Goal: Task Accomplishment & Management: Complete application form

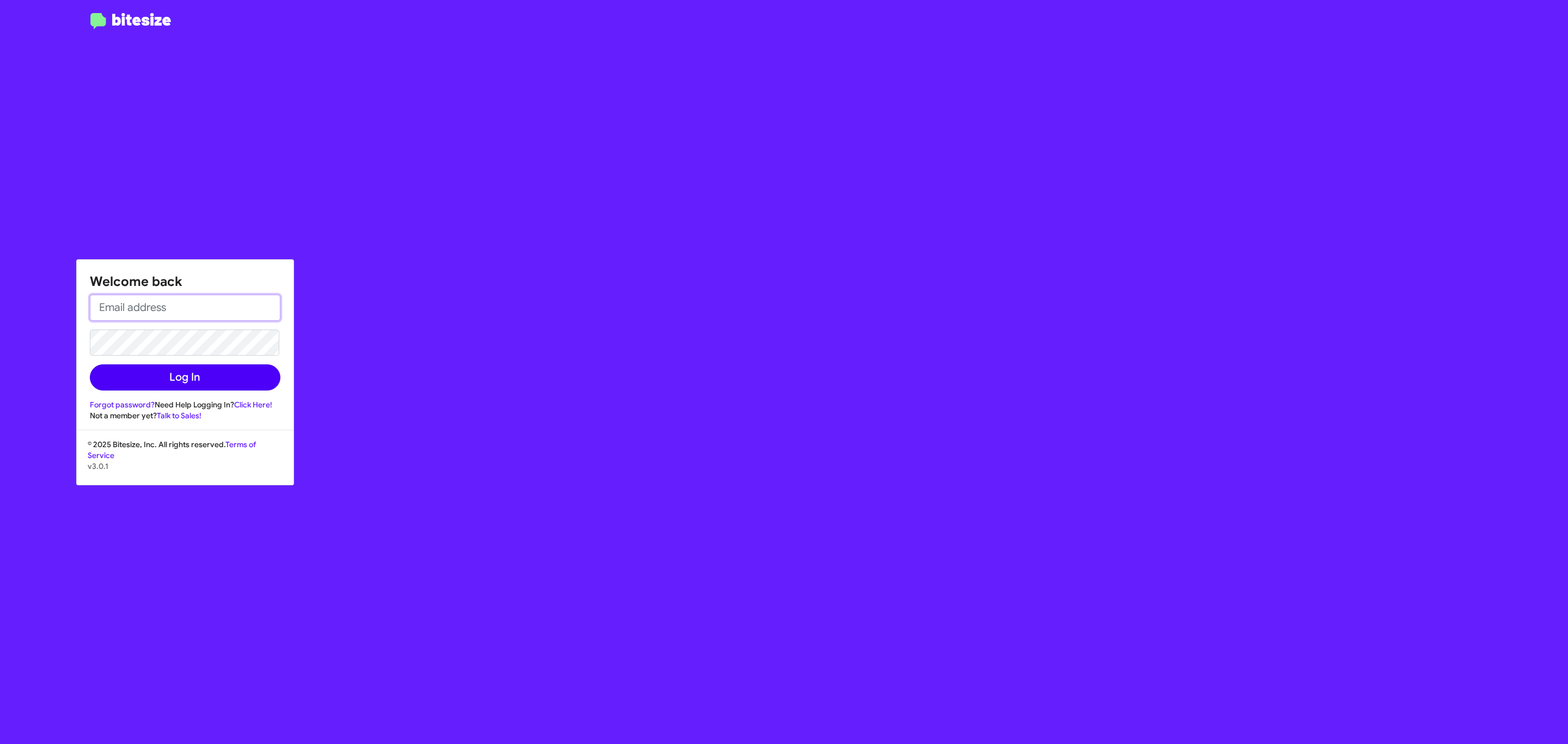
type input "jeks.ocampo1717@gmail.com"
click at [173, 387] on button "Log In" at bounding box center [185, 377] width 191 height 26
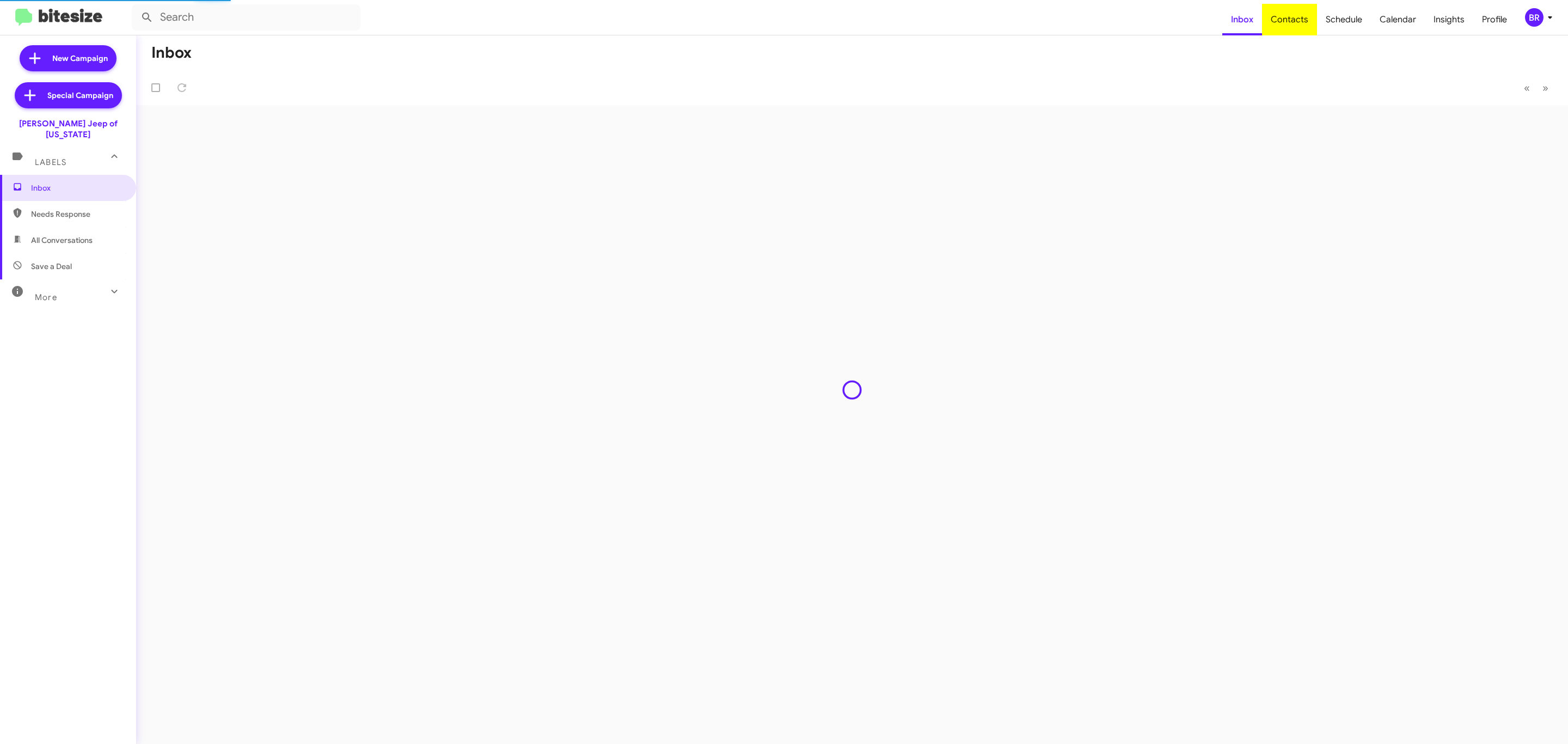
type input "in:groups"
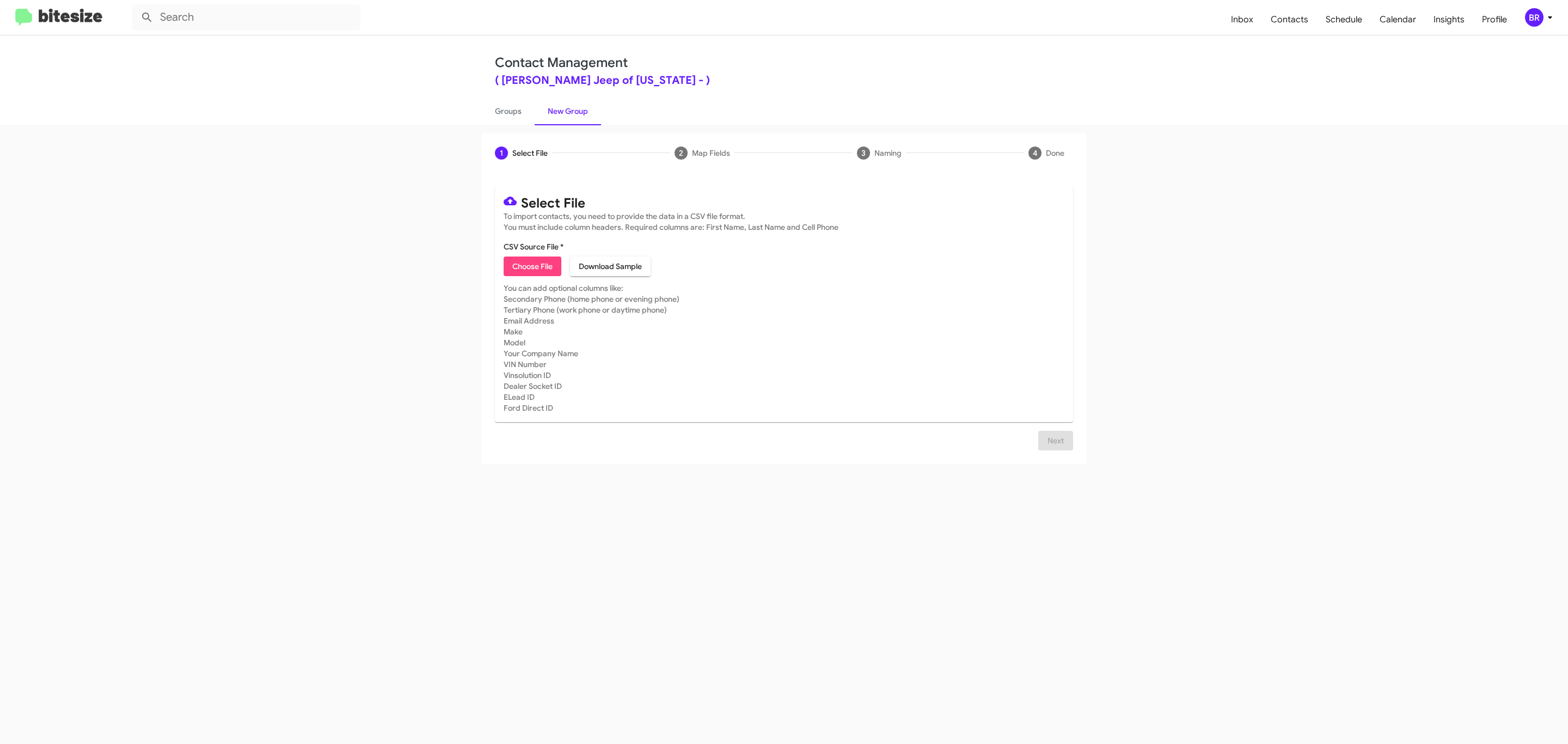
click at [531, 266] on span "Choose File" at bounding box center [532, 266] width 40 height 20
type input "Adams Jeep of Maryland"
click at [1054, 453] on span "Next" at bounding box center [1056, 453] width 17 height 20
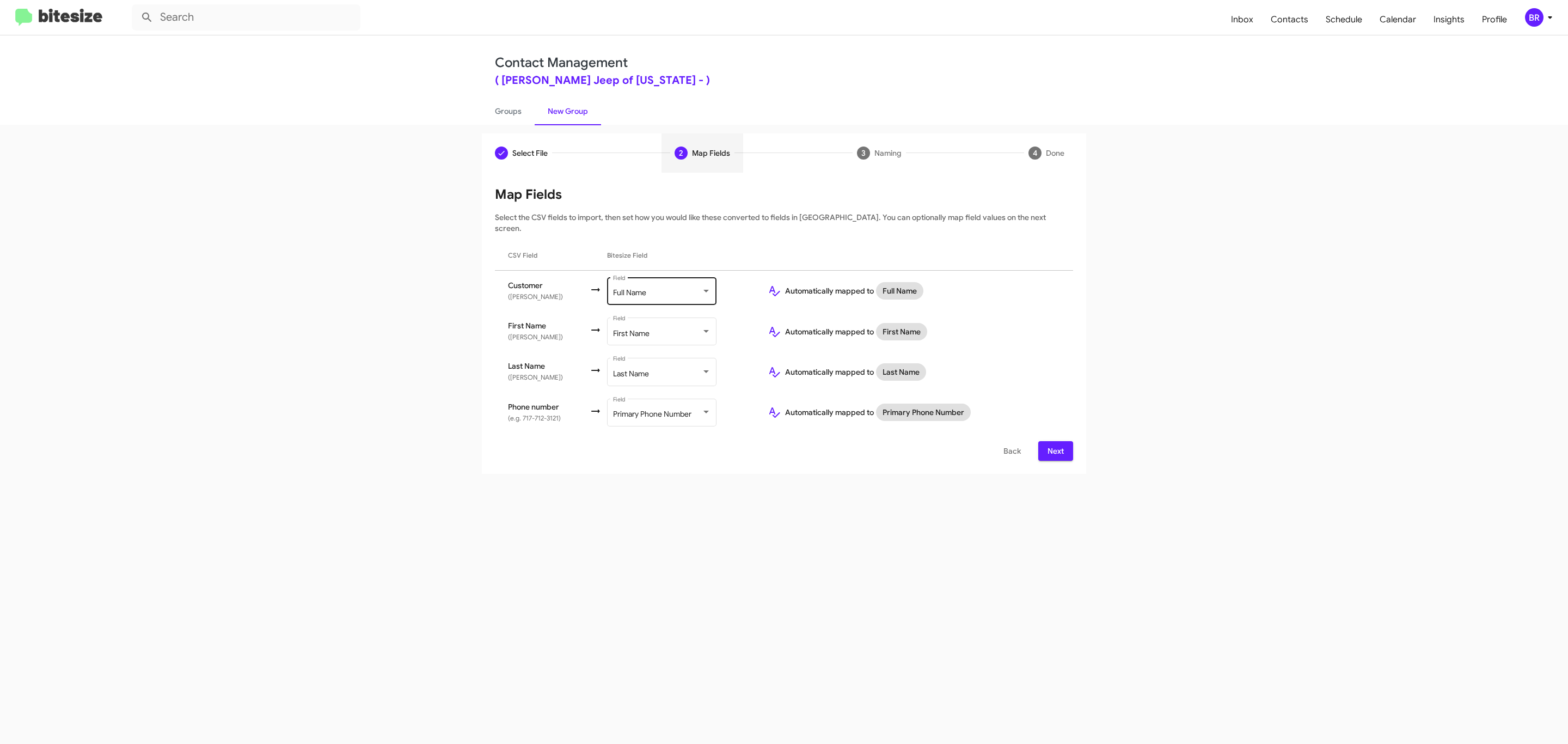
click at [660, 288] on div "Full Name" at bounding box center [657, 293] width 88 height 9
click at [672, 236] on span "Don't map this field" at bounding box center [672, 236] width 123 height 23
click at [1054, 441] on span "Next" at bounding box center [1056, 451] width 17 height 20
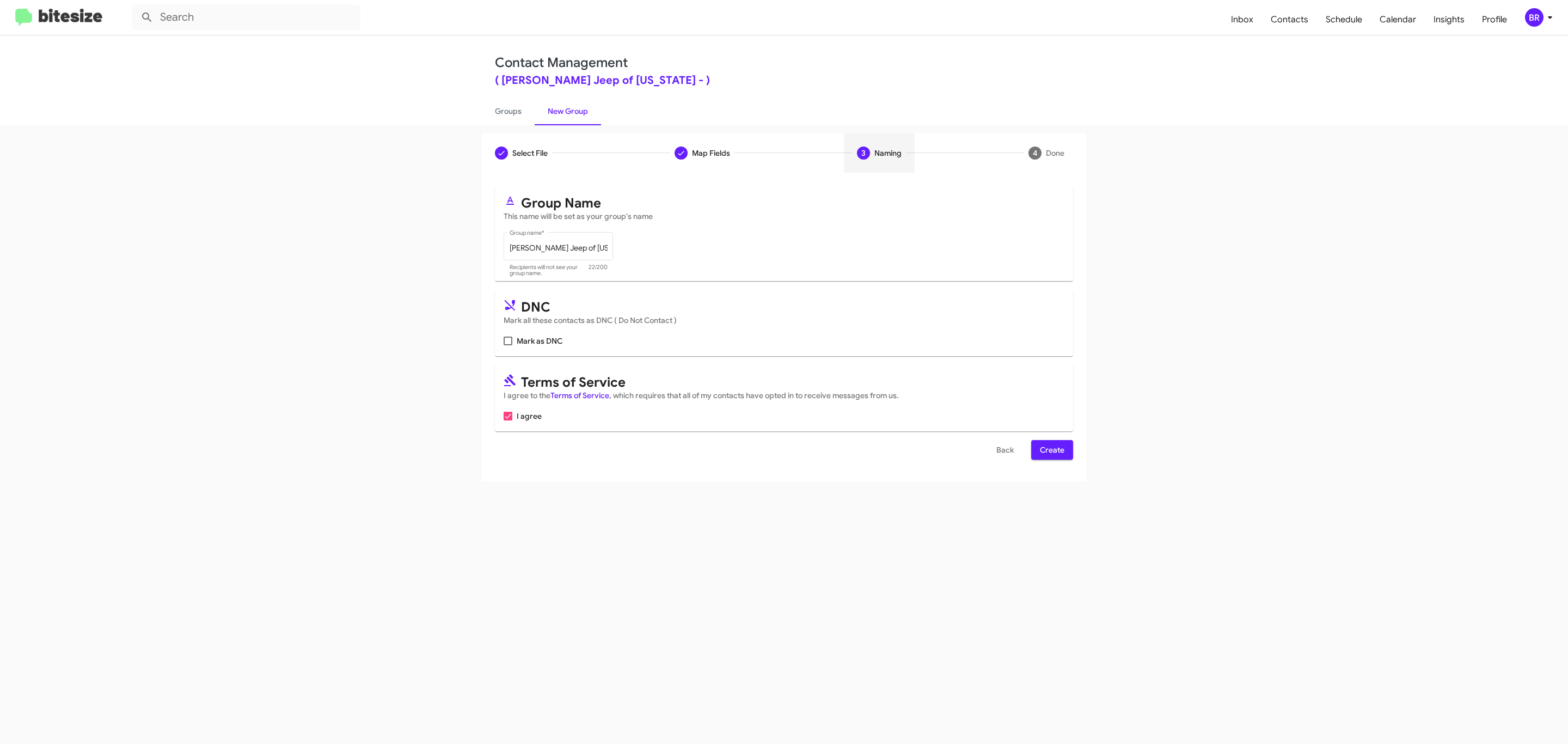
click at [507, 345] on input "Mark as DNC" at bounding box center [507, 345] width 1 height 1
checkbox input "true"
click at [1051, 451] on span "Create" at bounding box center [1052, 450] width 25 height 20
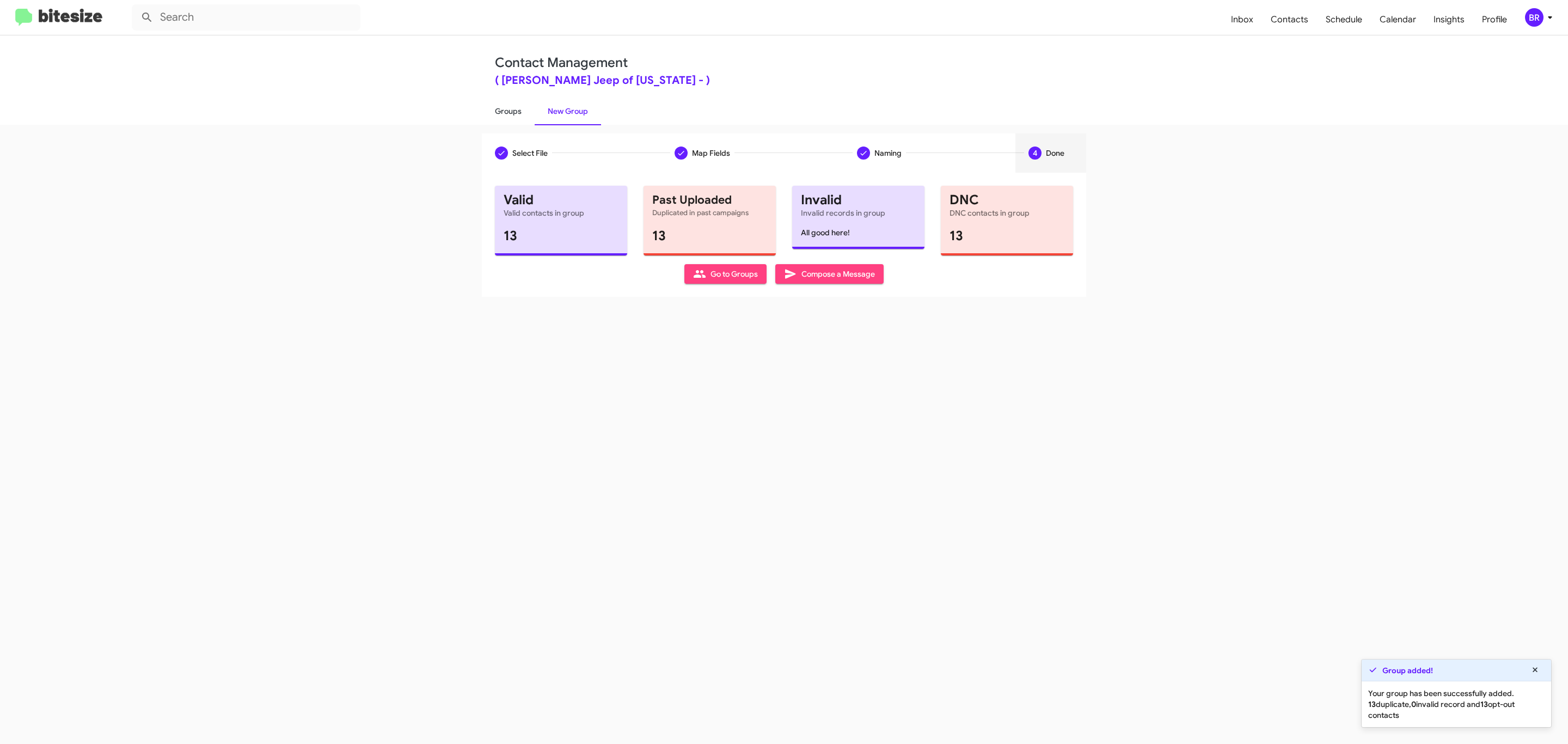
click at [507, 110] on link "Groups" at bounding box center [508, 111] width 53 height 28
type input "in:groups"
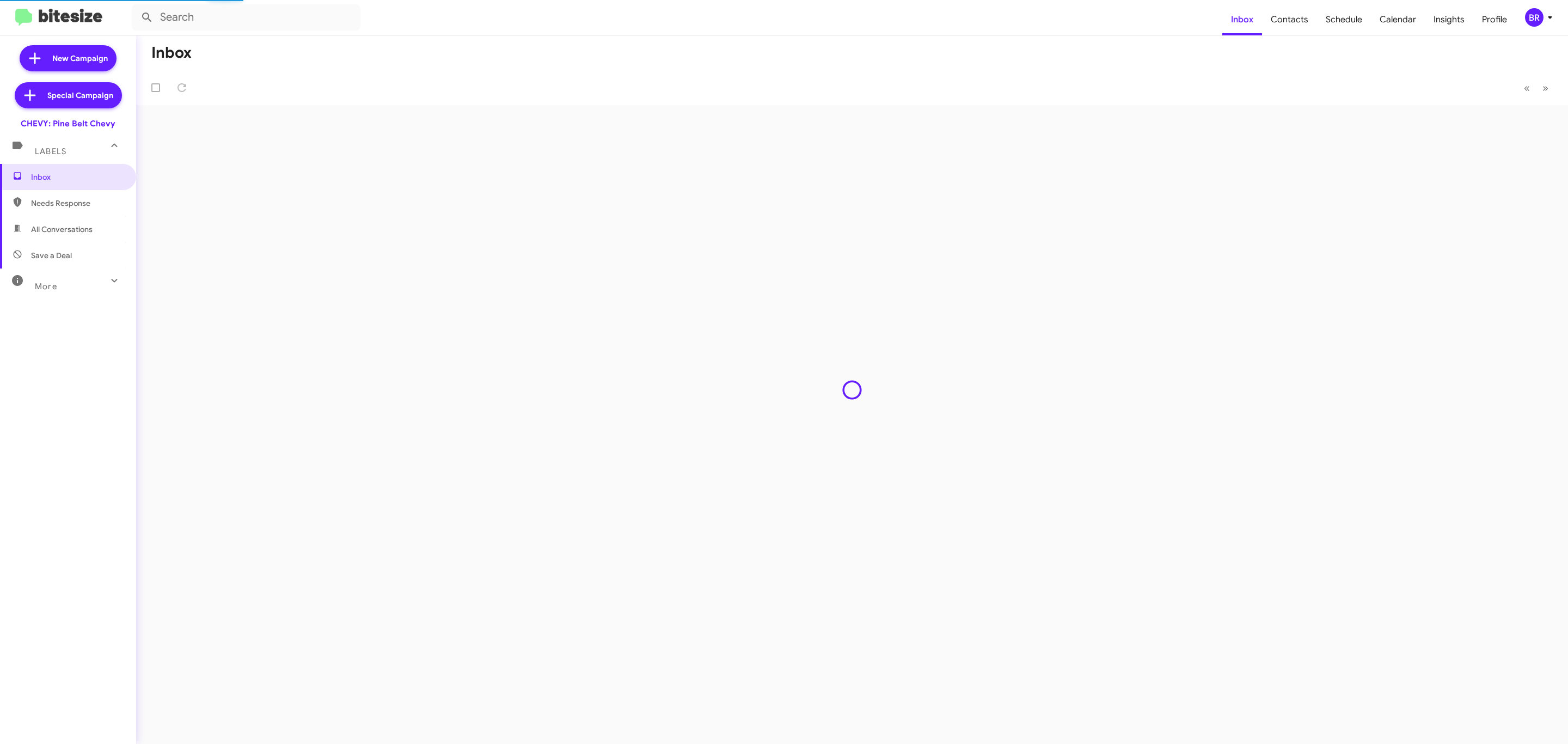
type input "in:groups"
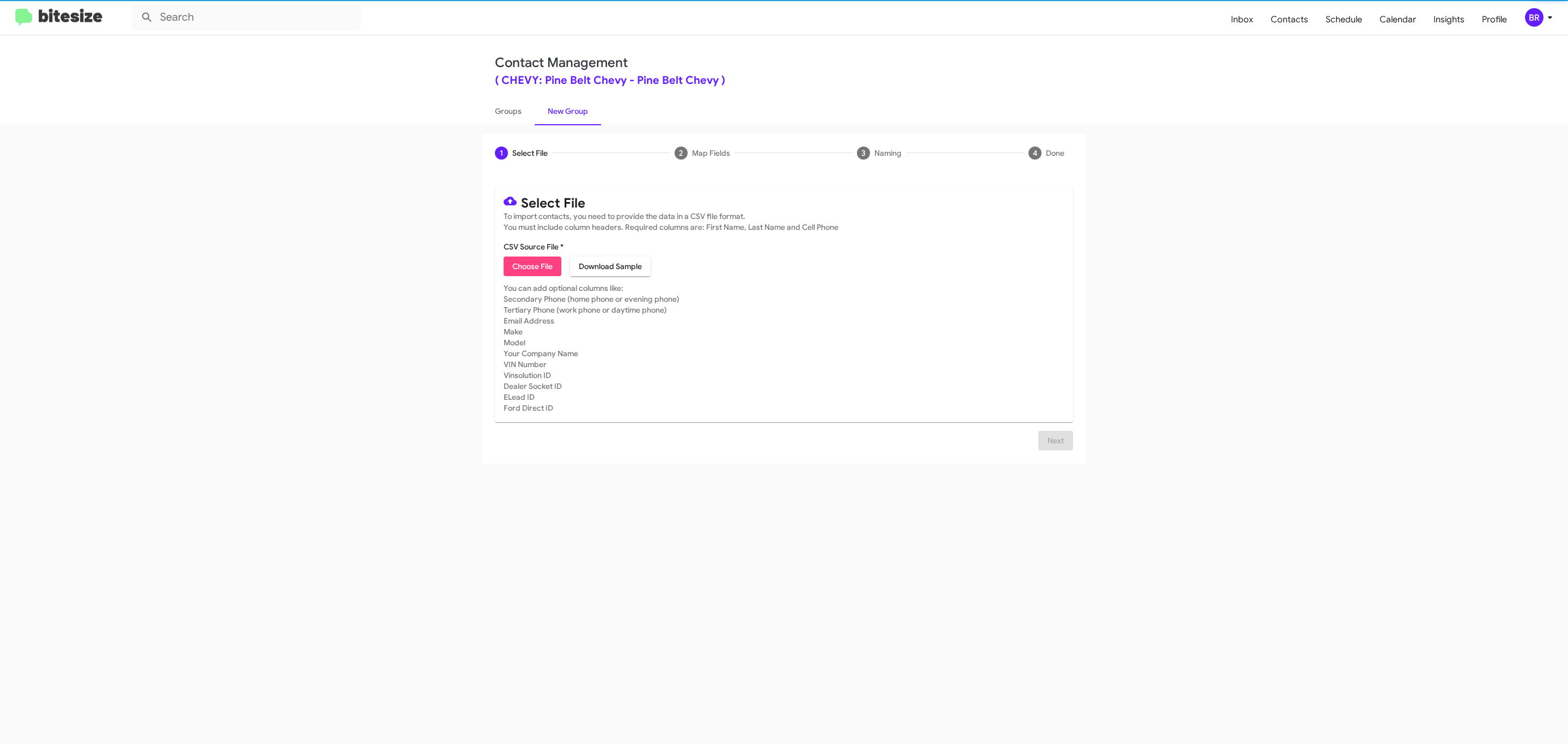
click at [531, 266] on span "Choose File" at bounding box center [532, 266] width 40 height 20
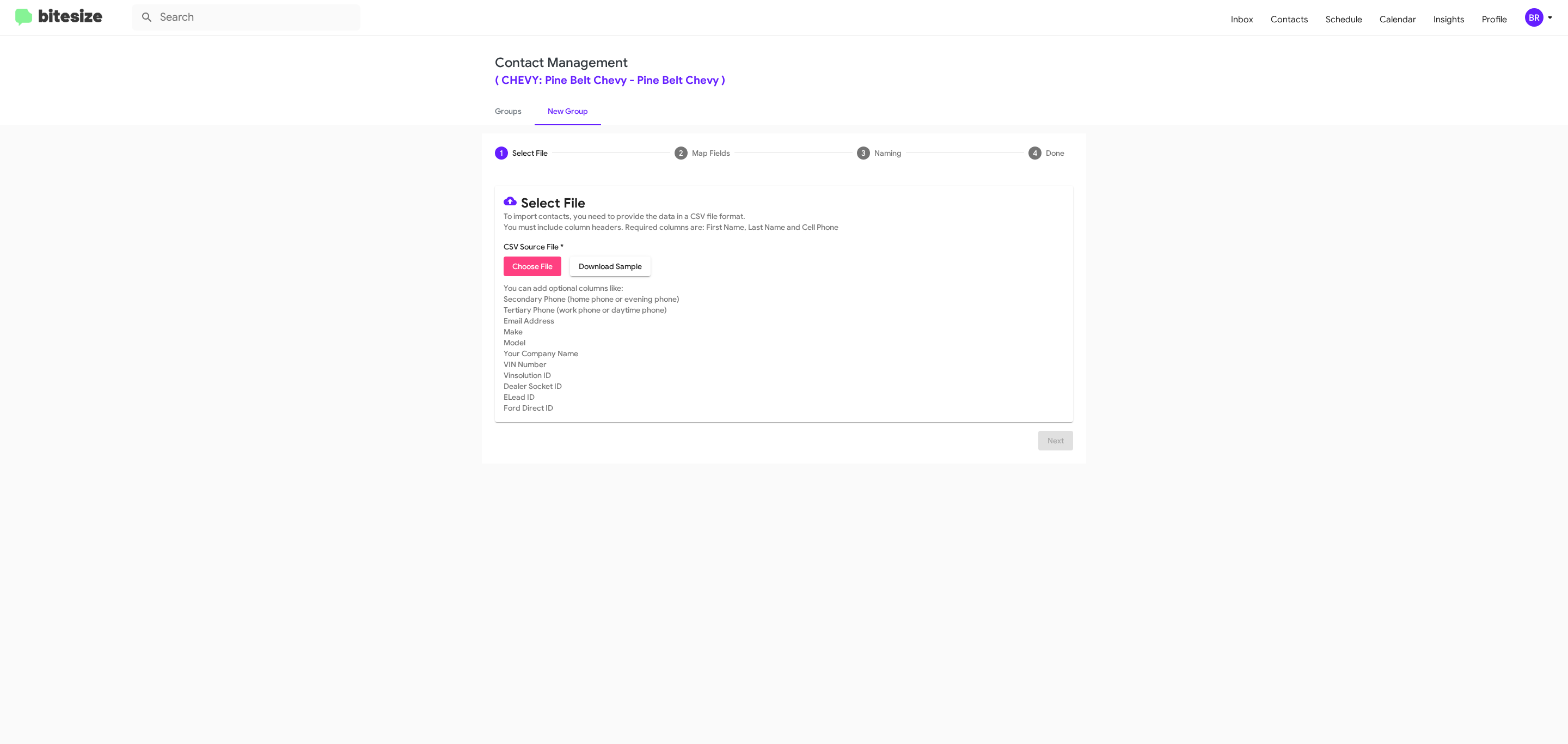
type input "Pine Belt Chevy"
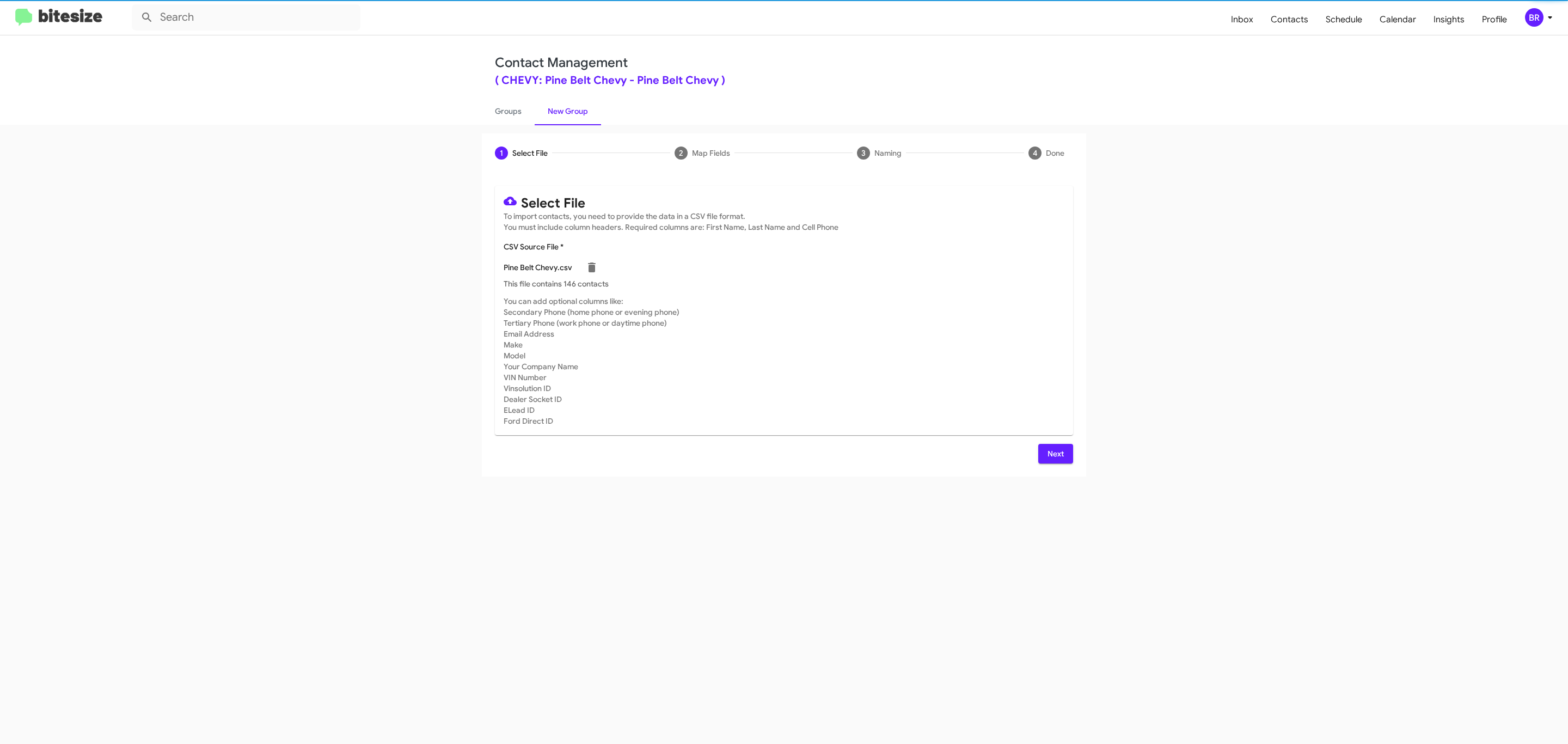
click at [1054, 453] on span "Next" at bounding box center [1056, 453] width 17 height 20
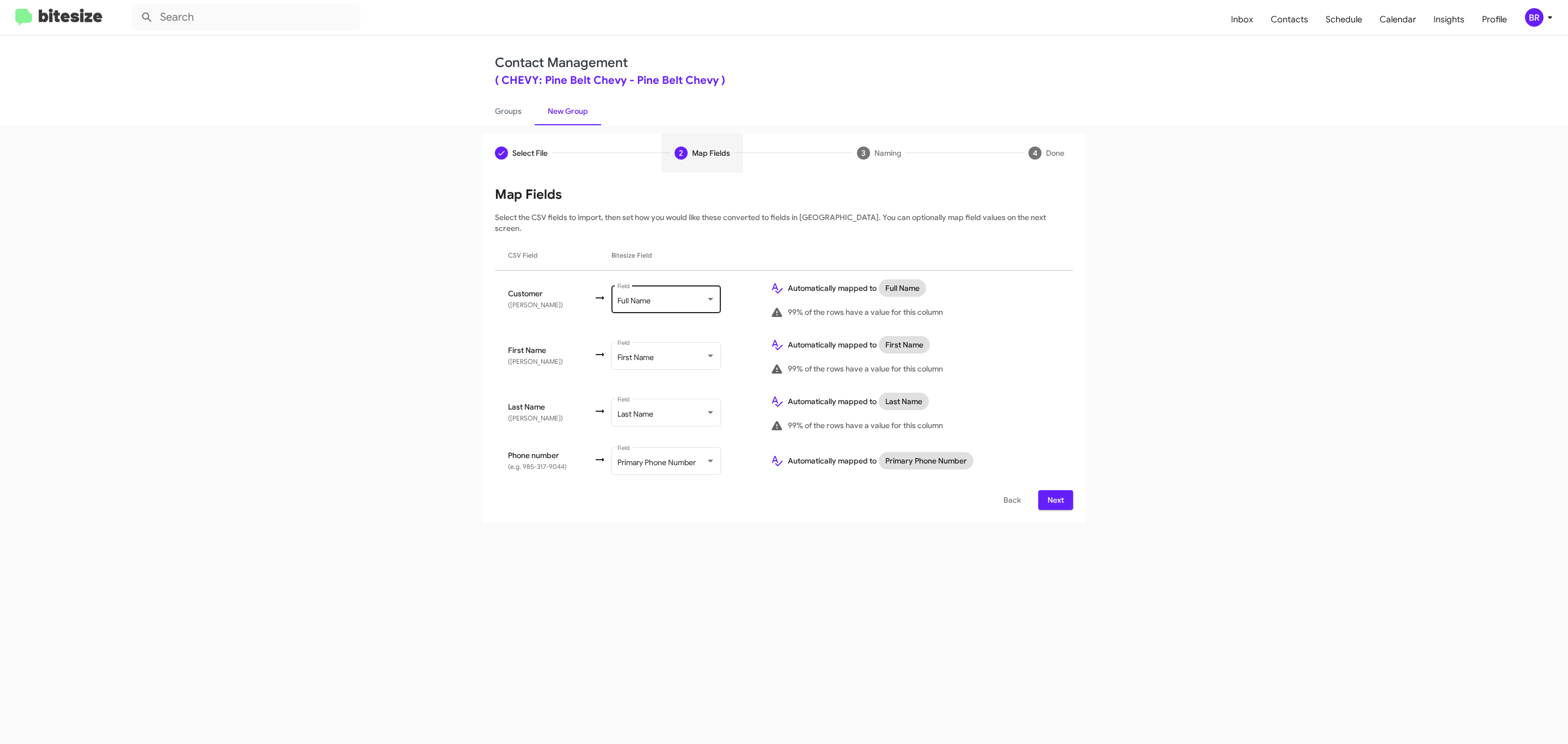
click at [663, 297] on div "Full Name" at bounding box center [661, 301] width 88 height 9
click at [676, 244] on span "Don't map this field" at bounding box center [677, 245] width 123 height 23
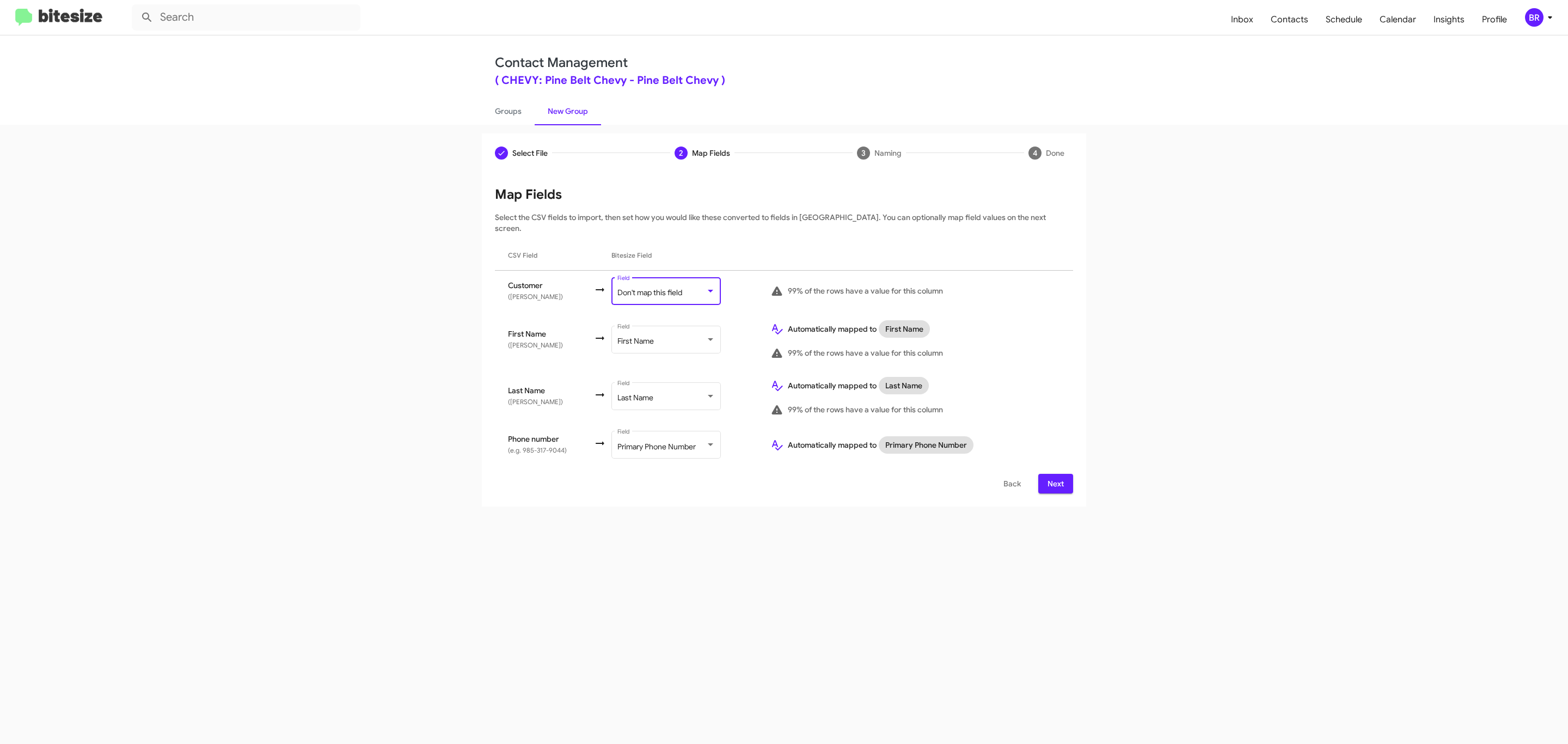
click at [1054, 474] on span "Next" at bounding box center [1056, 483] width 17 height 20
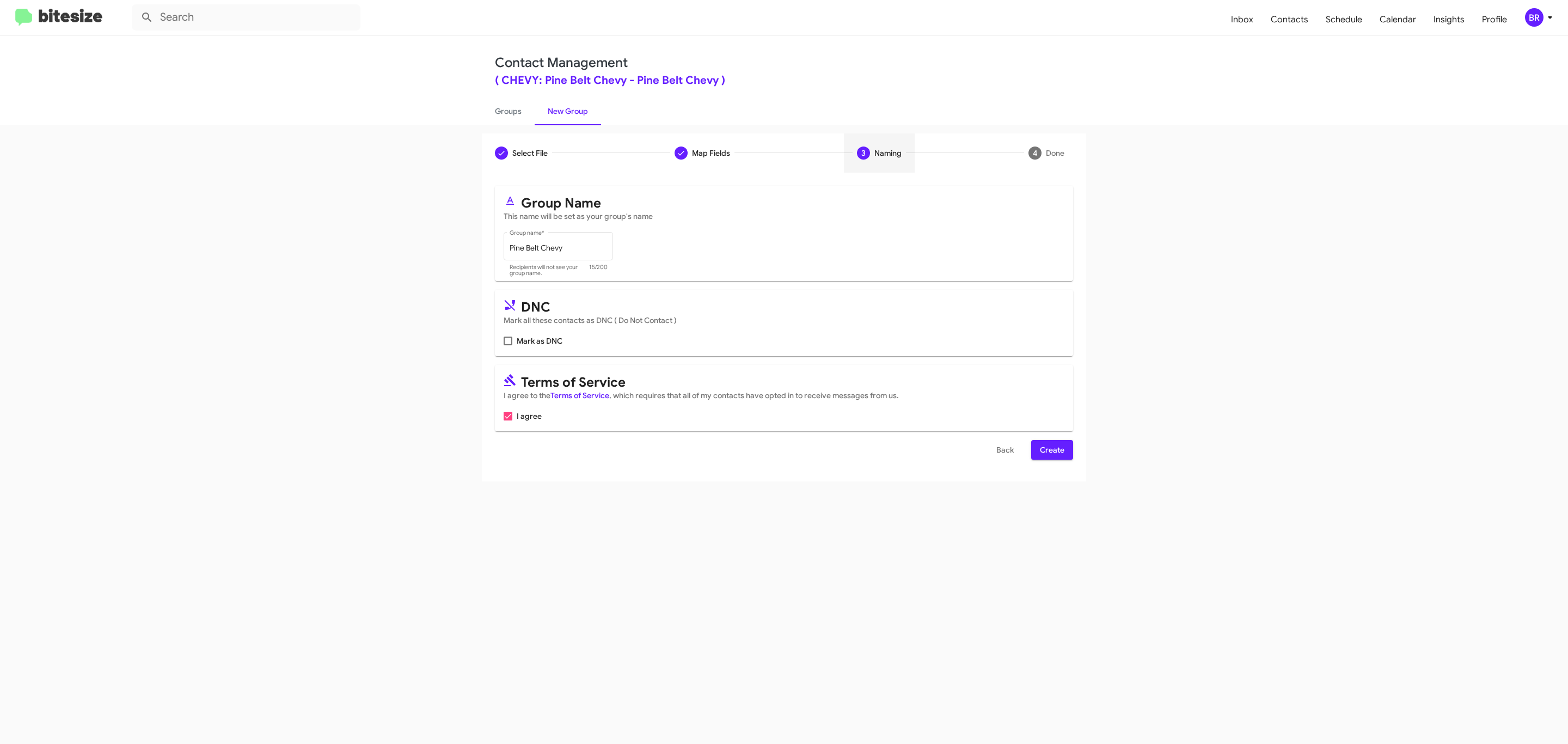
click at [507, 345] on input "Mark as DNC" at bounding box center [507, 345] width 1 height 1
checkbox input "true"
click at [1051, 451] on span "Create" at bounding box center [1052, 450] width 25 height 20
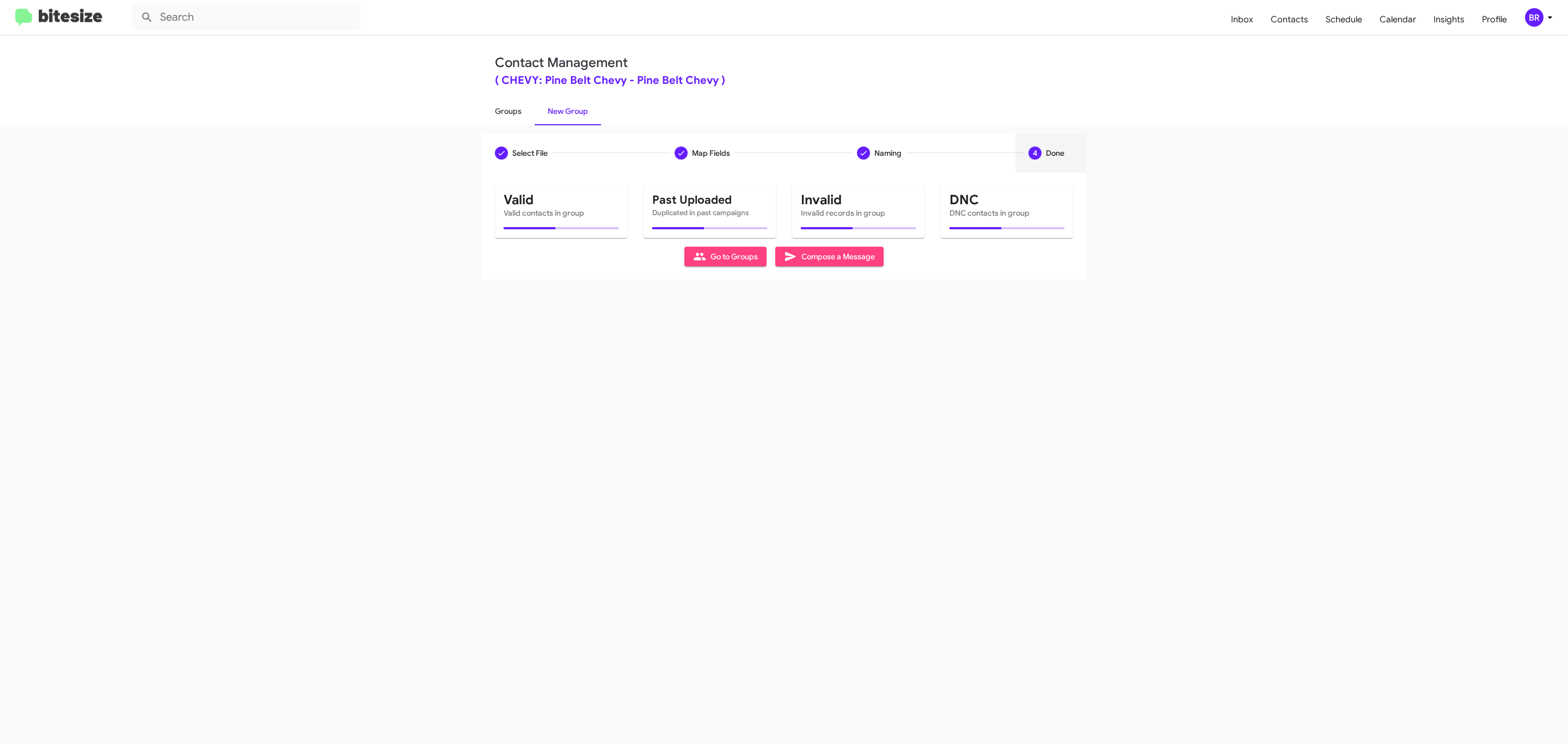
click at [507, 110] on link "Groups" at bounding box center [508, 111] width 53 height 28
type input "in:groups"
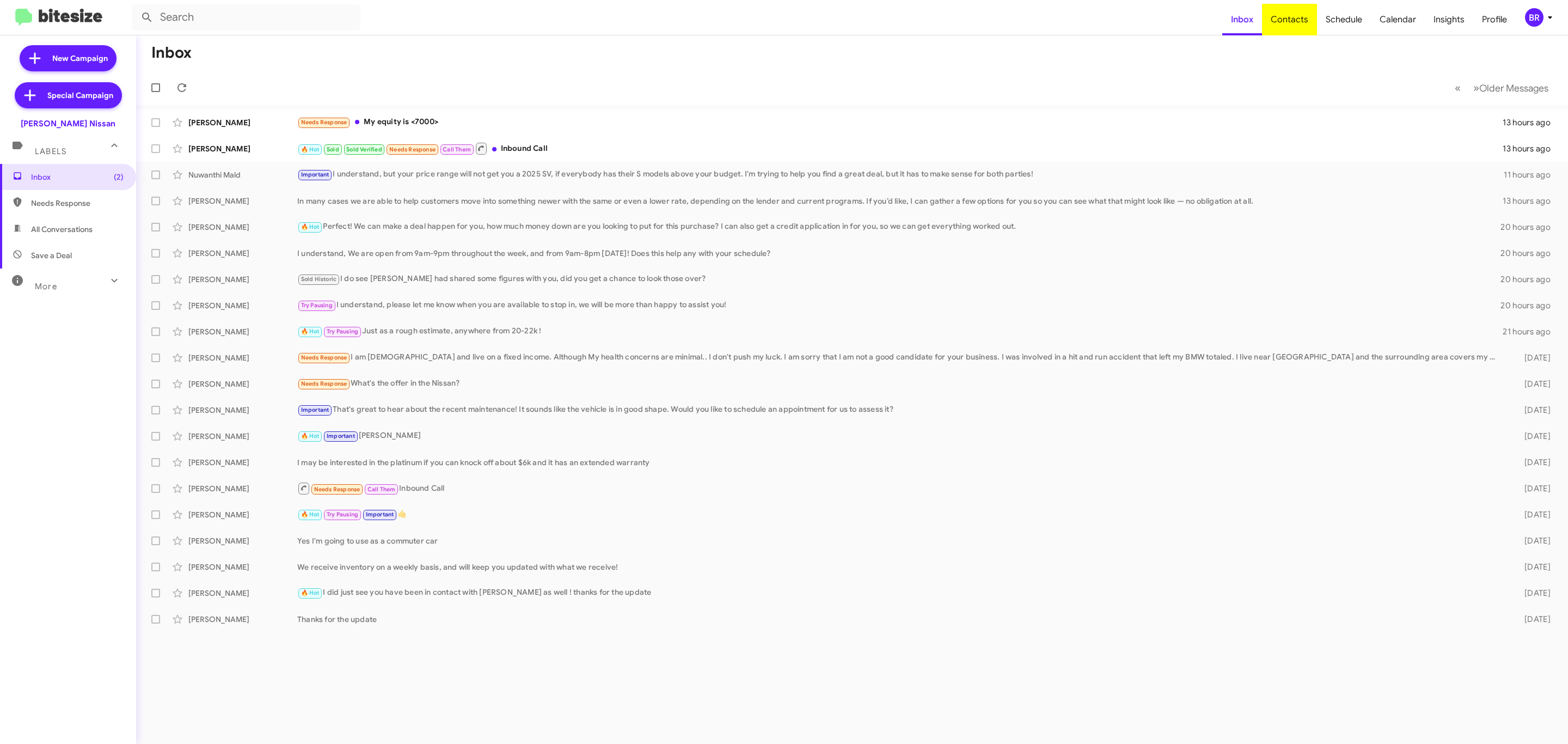
type input "in:groups"
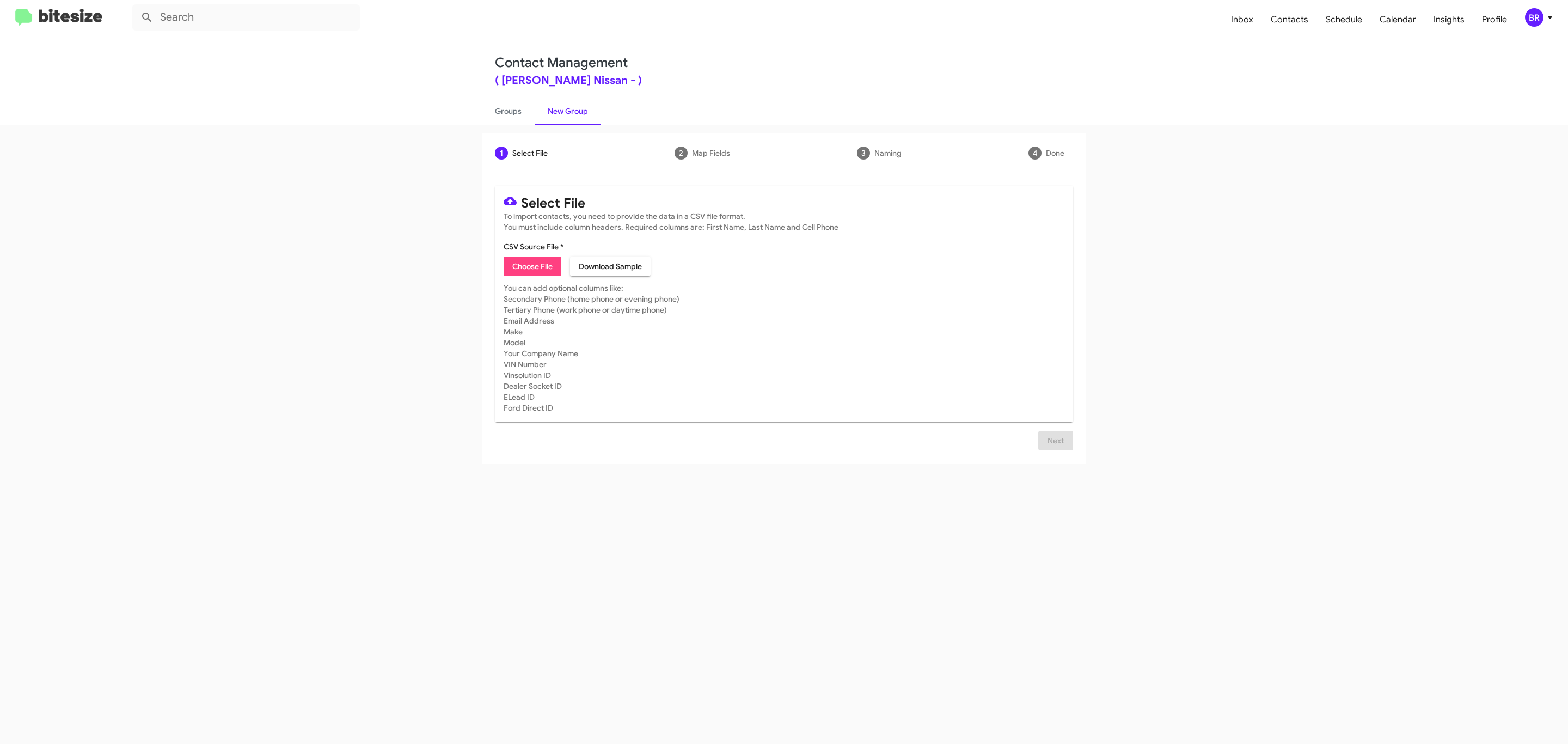
click at [531, 266] on span "Choose File" at bounding box center [532, 266] width 40 height 20
type input "[PERSON_NAME] Nissan"
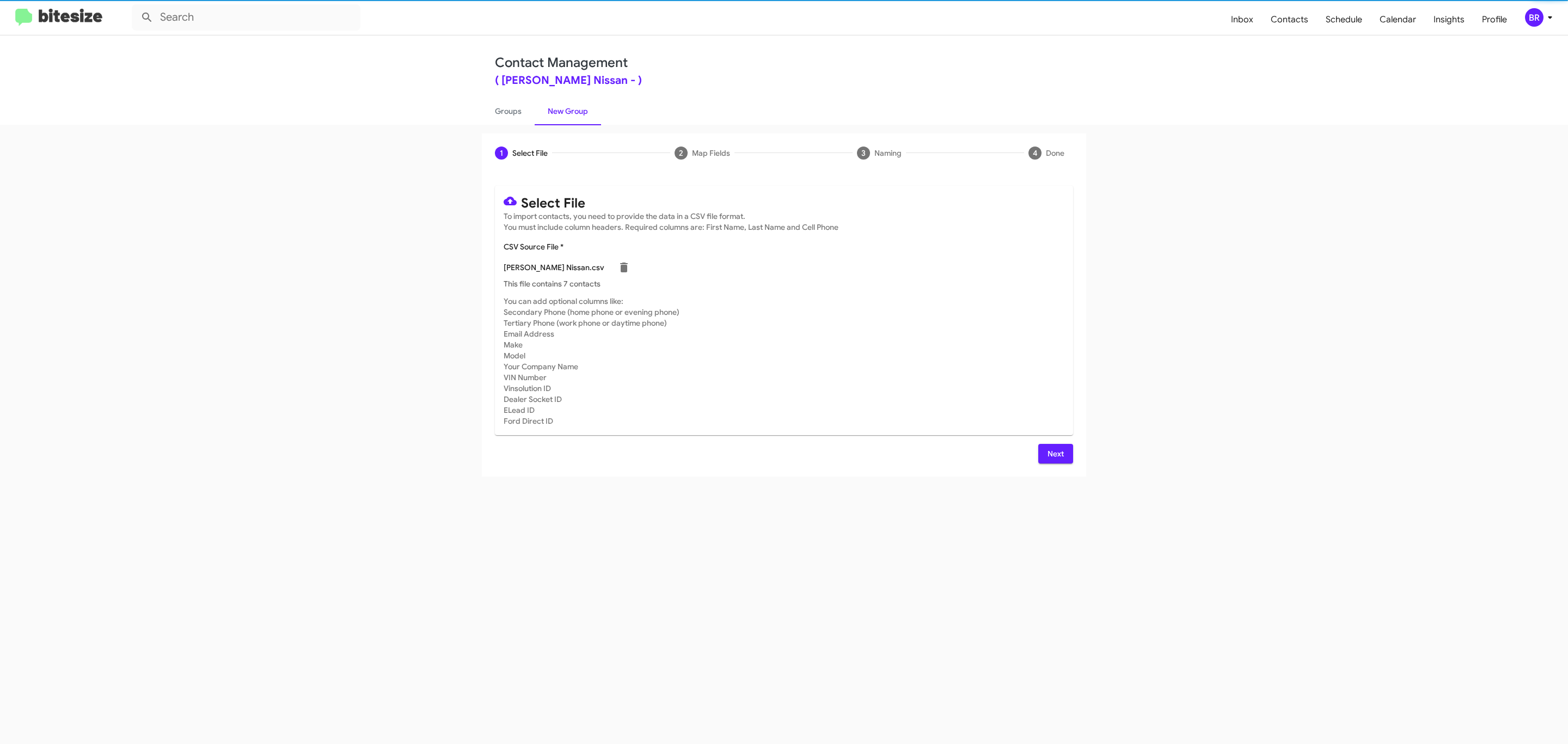
click at [1054, 453] on span "Next" at bounding box center [1056, 453] width 17 height 20
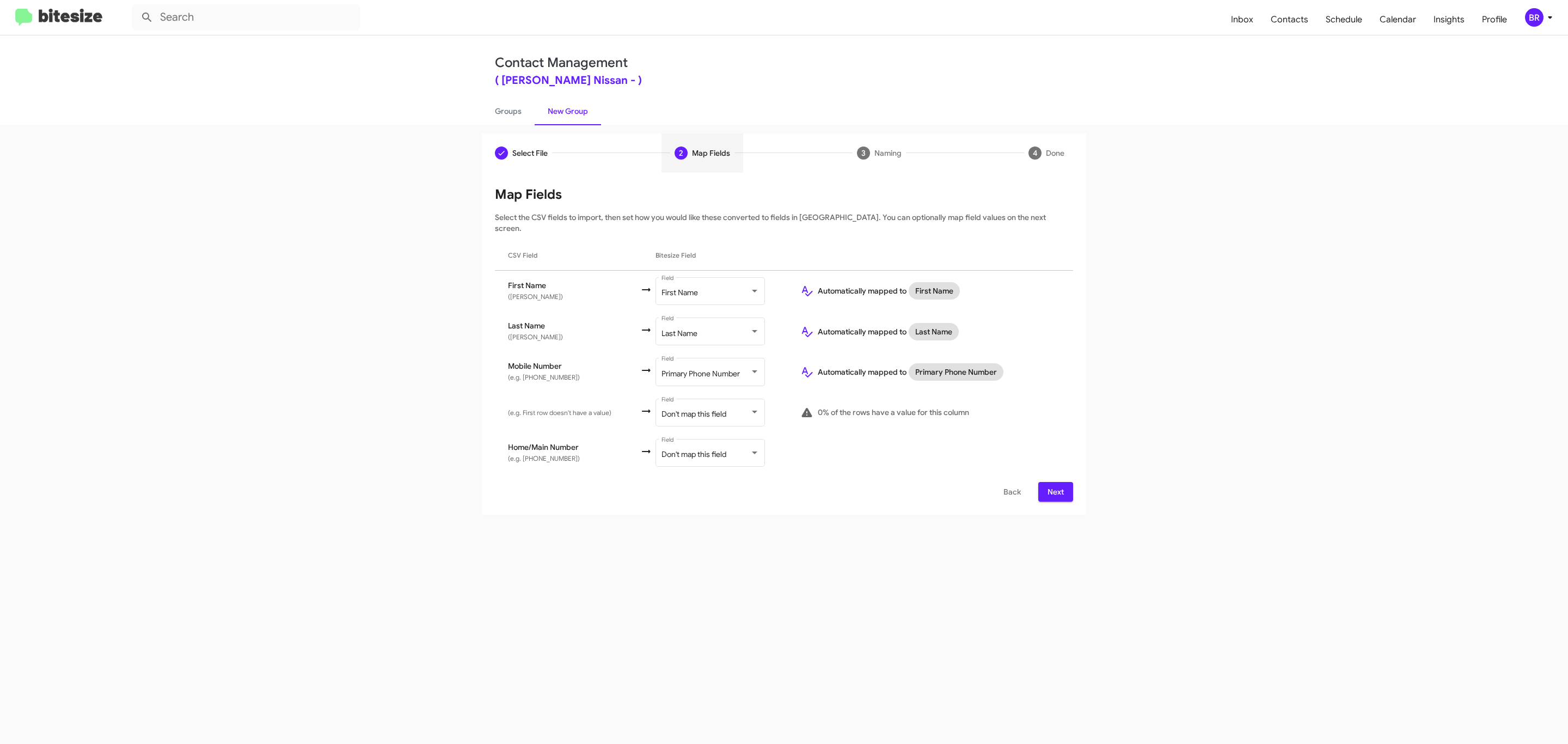
click at [1054, 481] on span "Next" at bounding box center [1056, 491] width 17 height 20
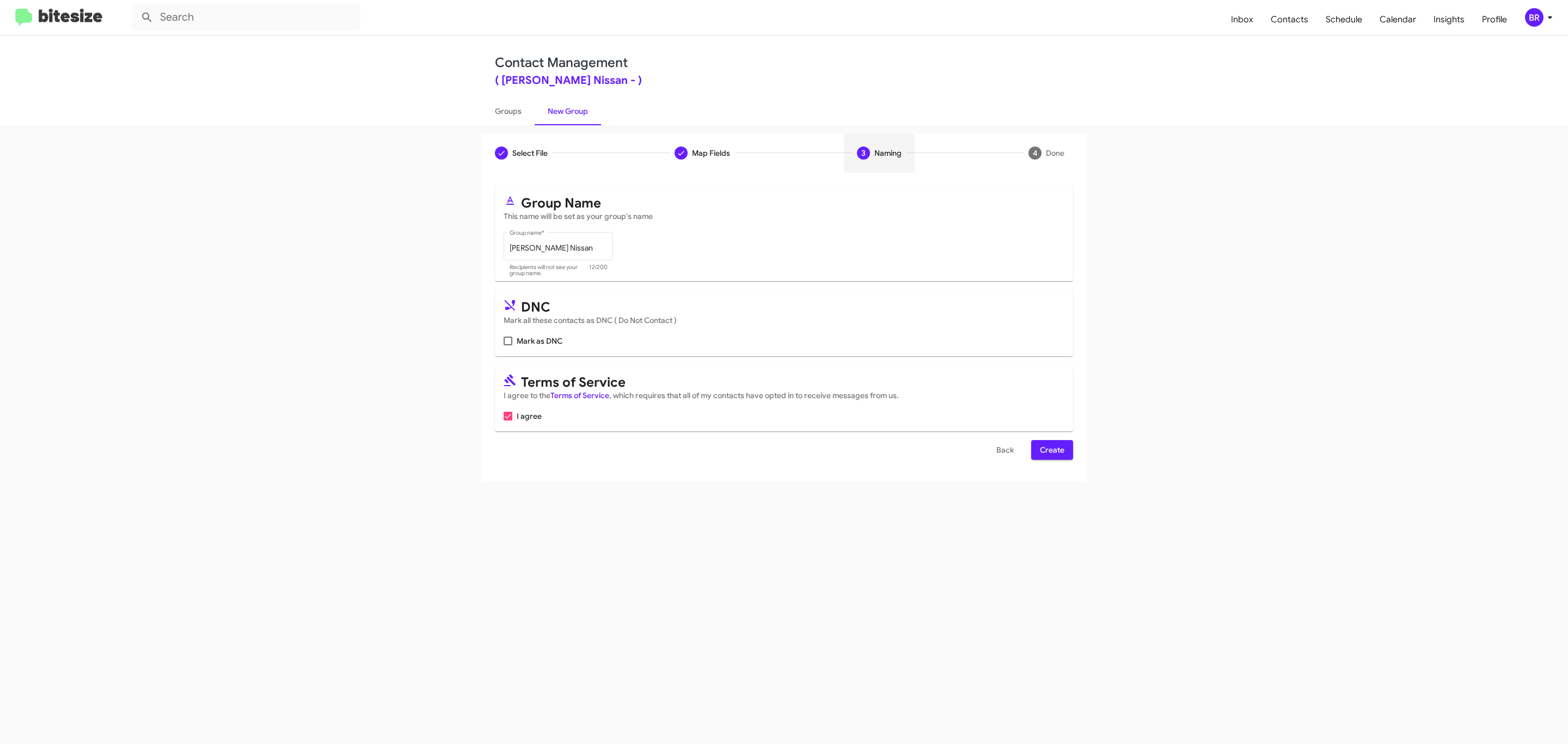
click at [507, 345] on input "Mark as DNC" at bounding box center [507, 345] width 1 height 1
checkbox input "true"
click at [1051, 451] on span "Create" at bounding box center [1052, 450] width 25 height 20
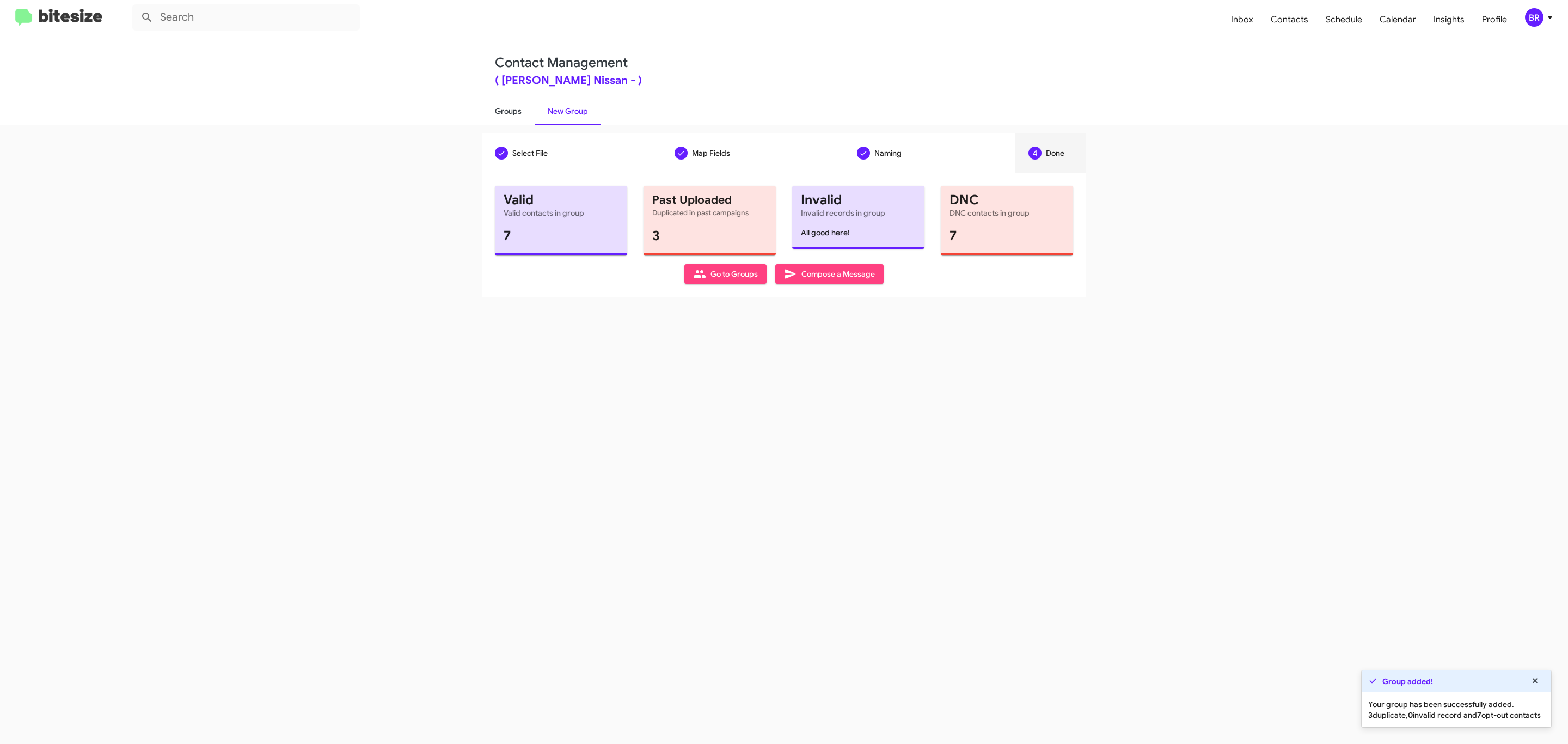
click at [507, 110] on link "Groups" at bounding box center [508, 111] width 53 height 28
type input "in:groups"
